Goal: Use online tool/utility: Utilize a website feature to perform a specific function

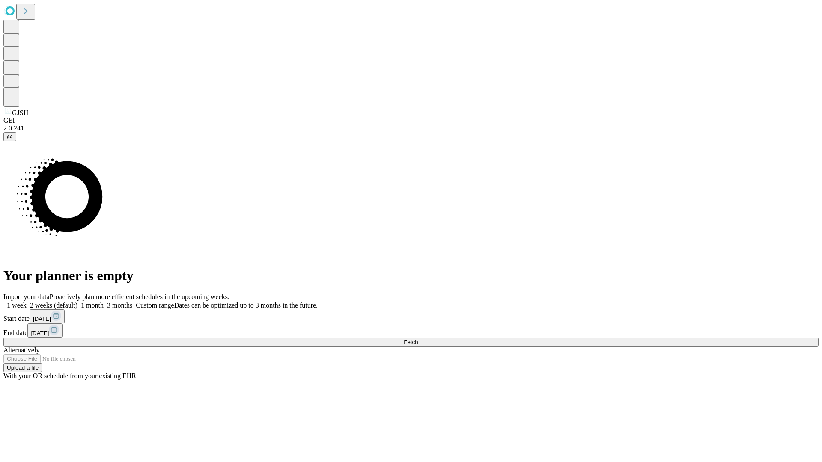
click at [418, 339] on span "Fetch" at bounding box center [411, 342] width 14 height 6
